Goal: Task Accomplishment & Management: Manage account settings

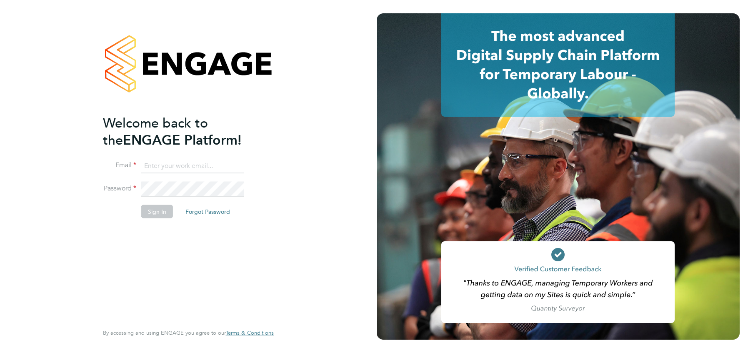
type input "[PERSON_NAME][EMAIL_ADDRESS][PERSON_NAME][DOMAIN_NAME]"
click at [151, 203] on li "Password" at bounding box center [184, 193] width 163 height 23
click at [152, 207] on button "Sign In" at bounding box center [157, 211] width 32 height 13
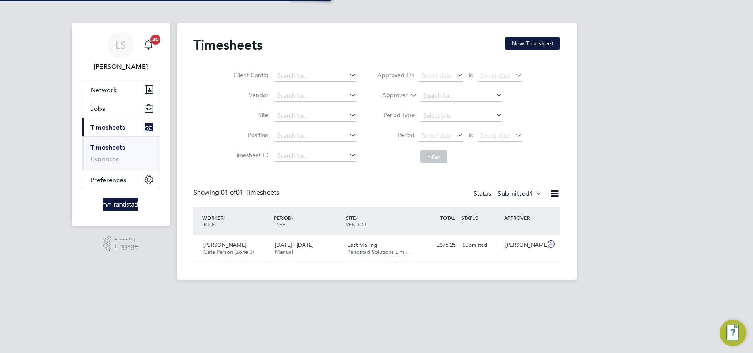
scroll to position [21, 72]
click at [294, 249] on div "22 - 28 Sep 2025 Manual" at bounding box center [308, 248] width 72 height 21
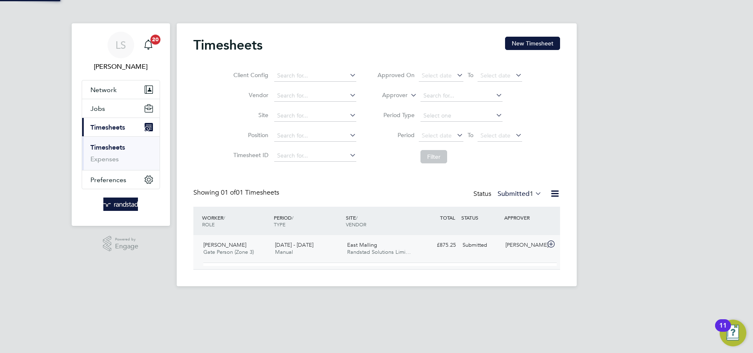
scroll to position [14, 81]
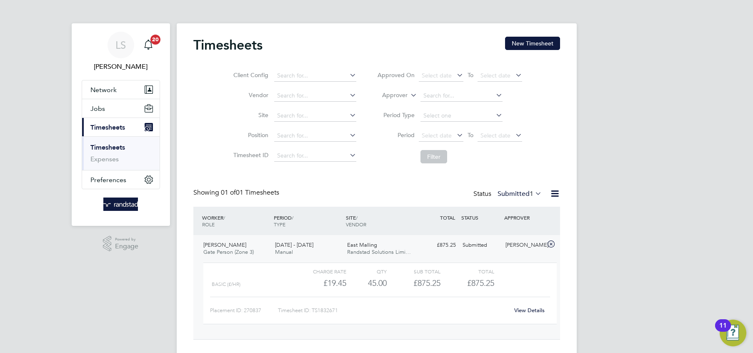
click at [523, 307] on link "View Details" at bounding box center [529, 310] width 30 height 7
click at [267, 253] on div "Dumitru Vartolomei Gate Person (Zone 3) 22 - 28 Sep 2025" at bounding box center [236, 248] width 72 height 21
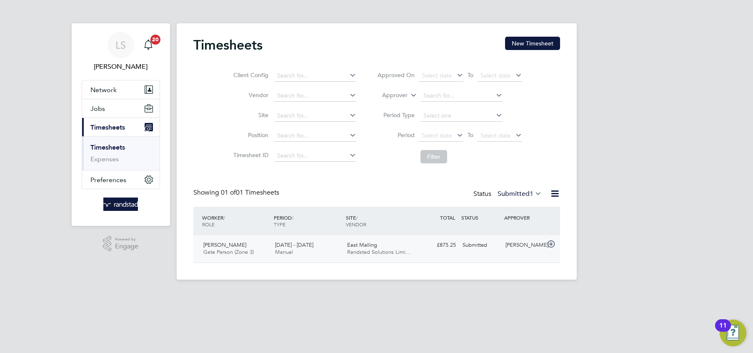
click at [267, 253] on div "Dumitru Vartolomei Gate Person (Zone 3) 22 - 28 Sep 2025" at bounding box center [236, 248] width 72 height 21
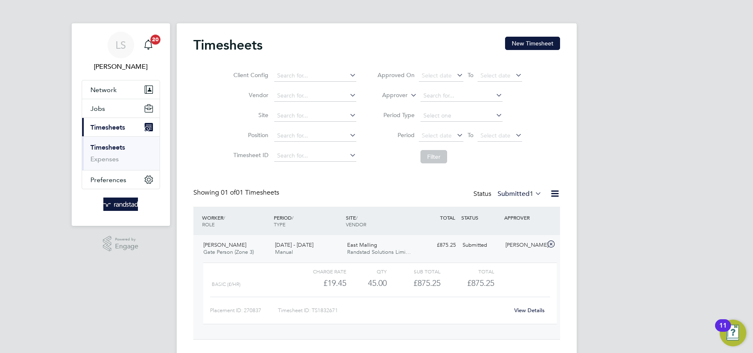
click at [526, 309] on link "View Details" at bounding box center [529, 310] width 30 height 7
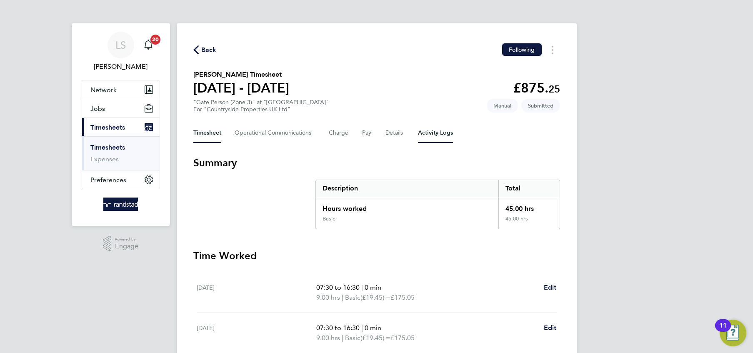
click at [418, 128] on Logs-tab "Activity Logs" at bounding box center [435, 133] width 35 height 20
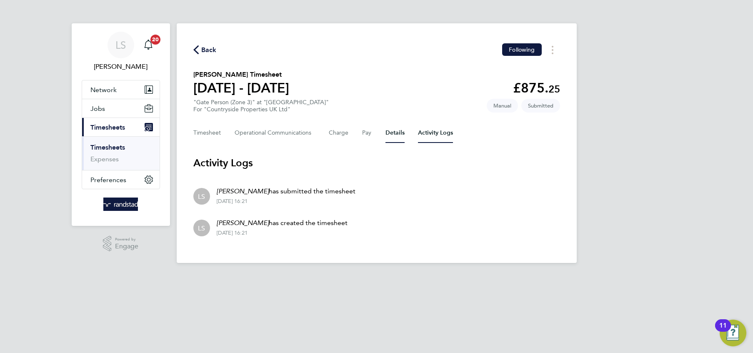
click at [388, 135] on button "Details" at bounding box center [394, 133] width 19 height 20
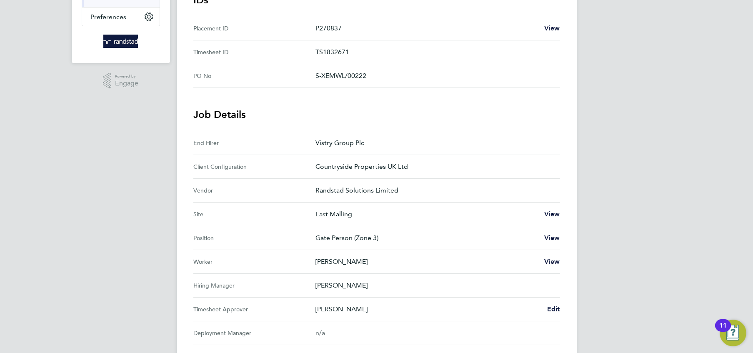
scroll to position [168, 0]
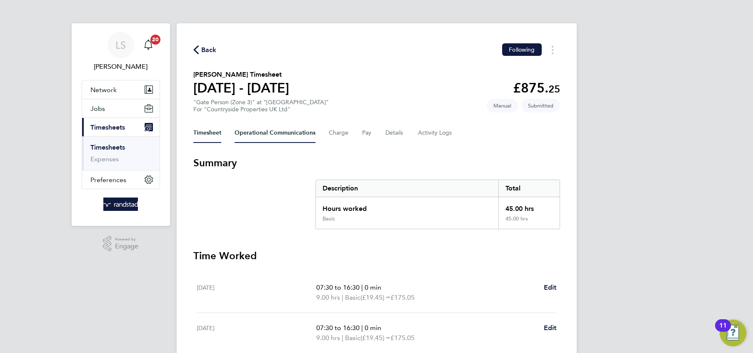
click at [311, 130] on Communications-tab "Operational Communications" at bounding box center [275, 133] width 81 height 20
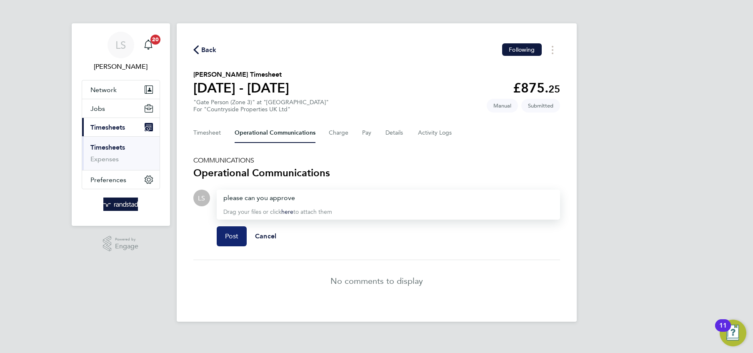
click at [230, 237] on span "Post" at bounding box center [232, 236] width 14 height 8
